Goal: Browse casually

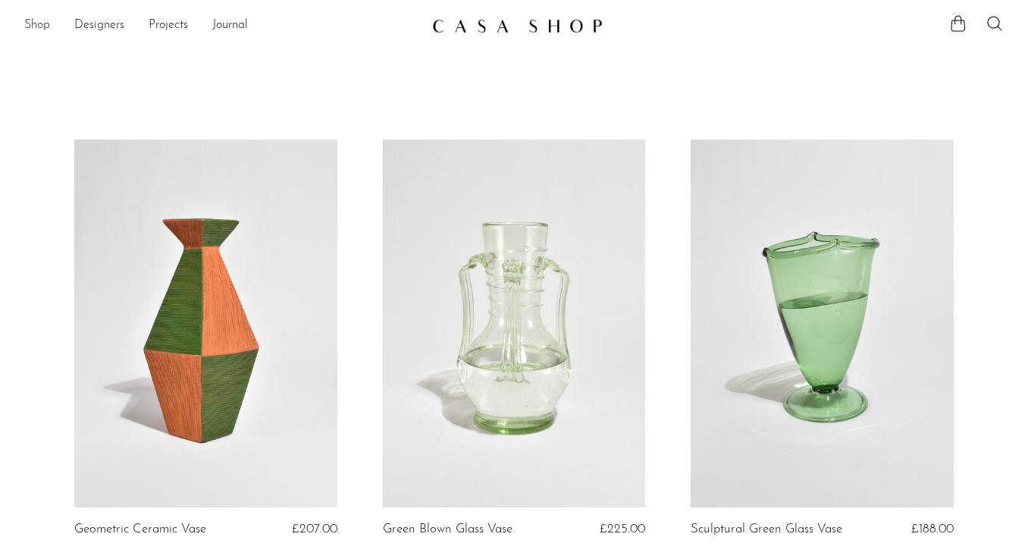
click at [41, 30] on link "Shop" at bounding box center [37, 26] width 26 height 20
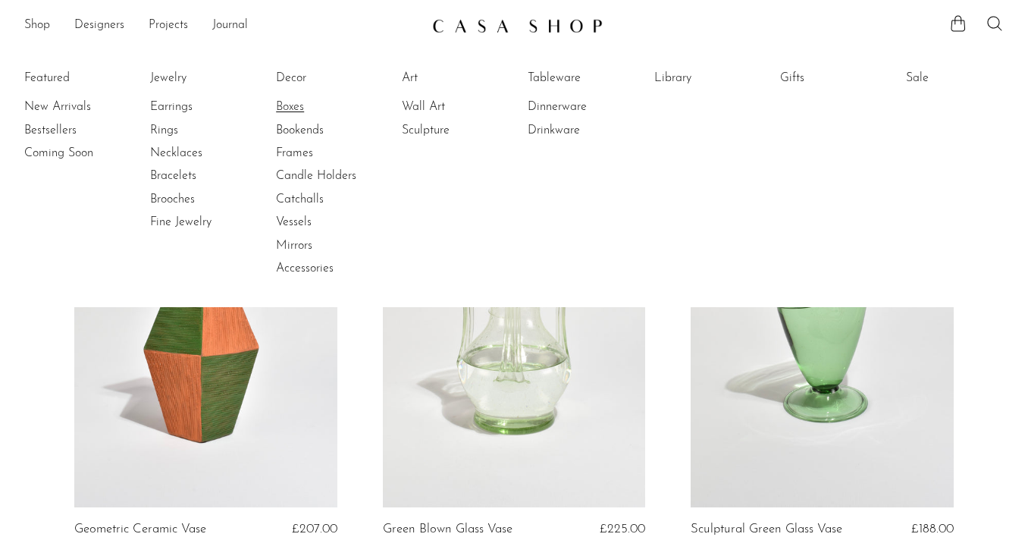
click at [294, 105] on link "Boxes" at bounding box center [333, 107] width 114 height 17
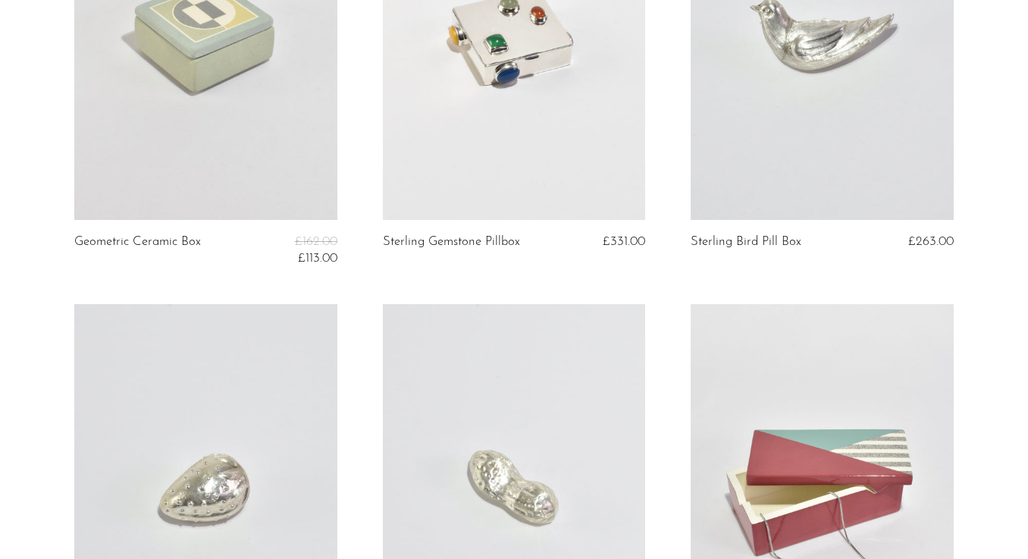
scroll to position [3895, 0]
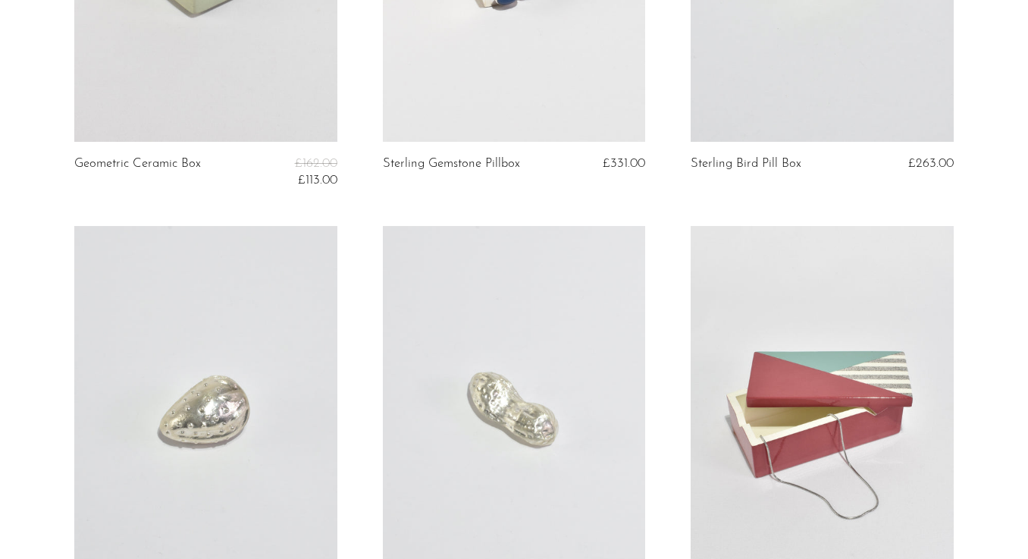
click at [662, 260] on article "Sterling Peanut Pill Box £166.00" at bounding box center [514, 452] width 309 height 452
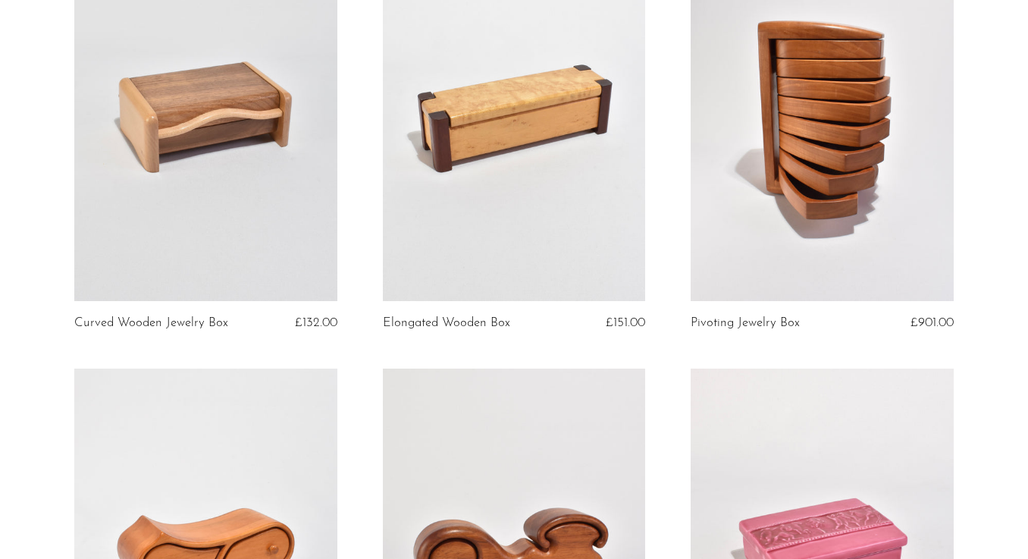
scroll to position [1978, 0]
